Goal: Navigation & Orientation: Find specific page/section

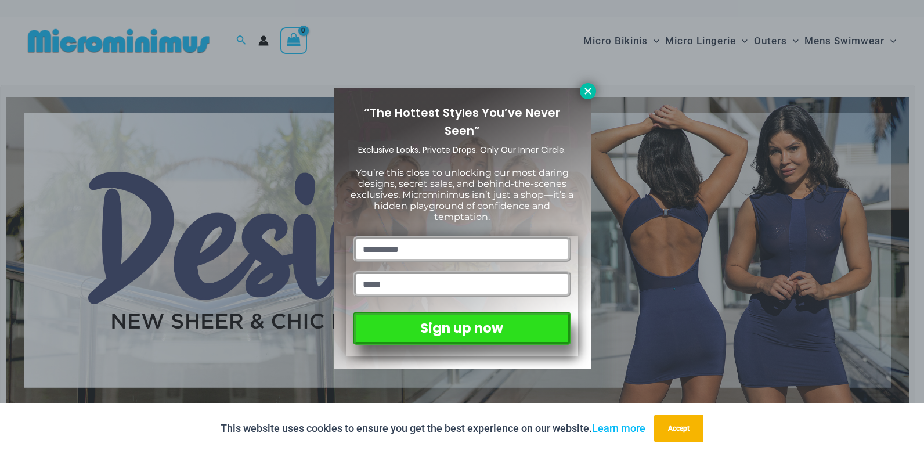
click at [591, 90] on icon at bounding box center [588, 91] width 10 height 10
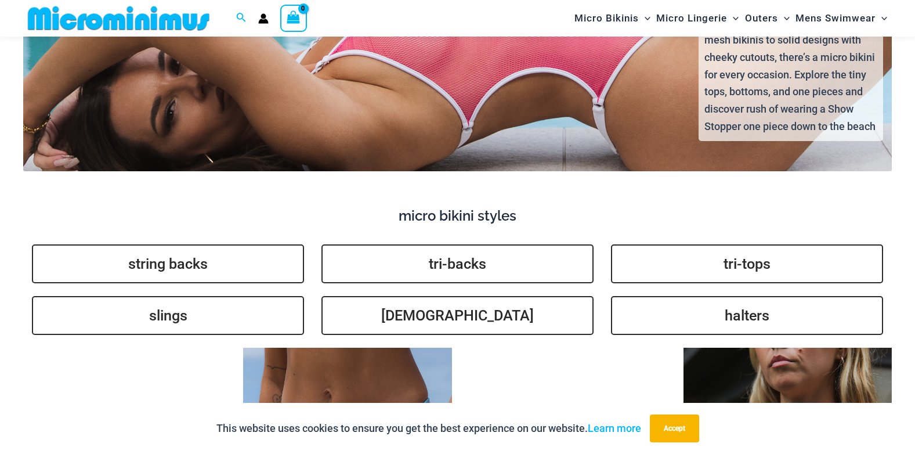
scroll to position [2669, 0]
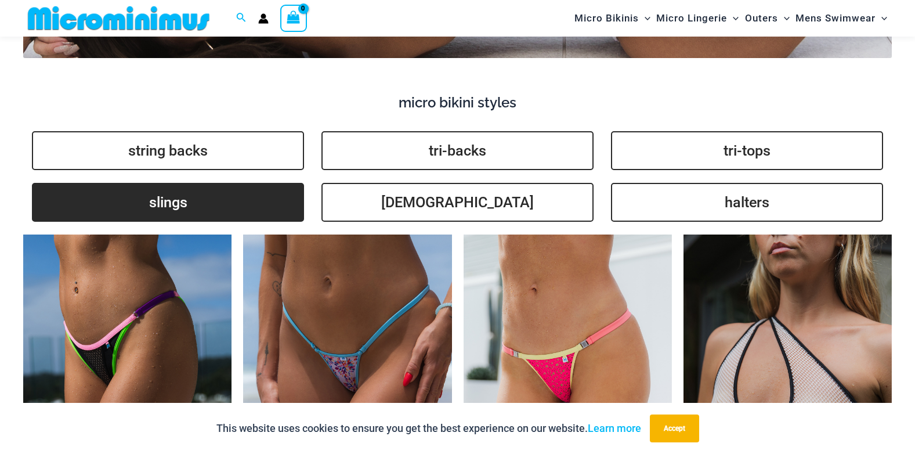
click at [169, 192] on link "slings" at bounding box center [168, 202] width 272 height 39
